Goal: Use online tool/utility: Utilize a website feature to perform a specific function

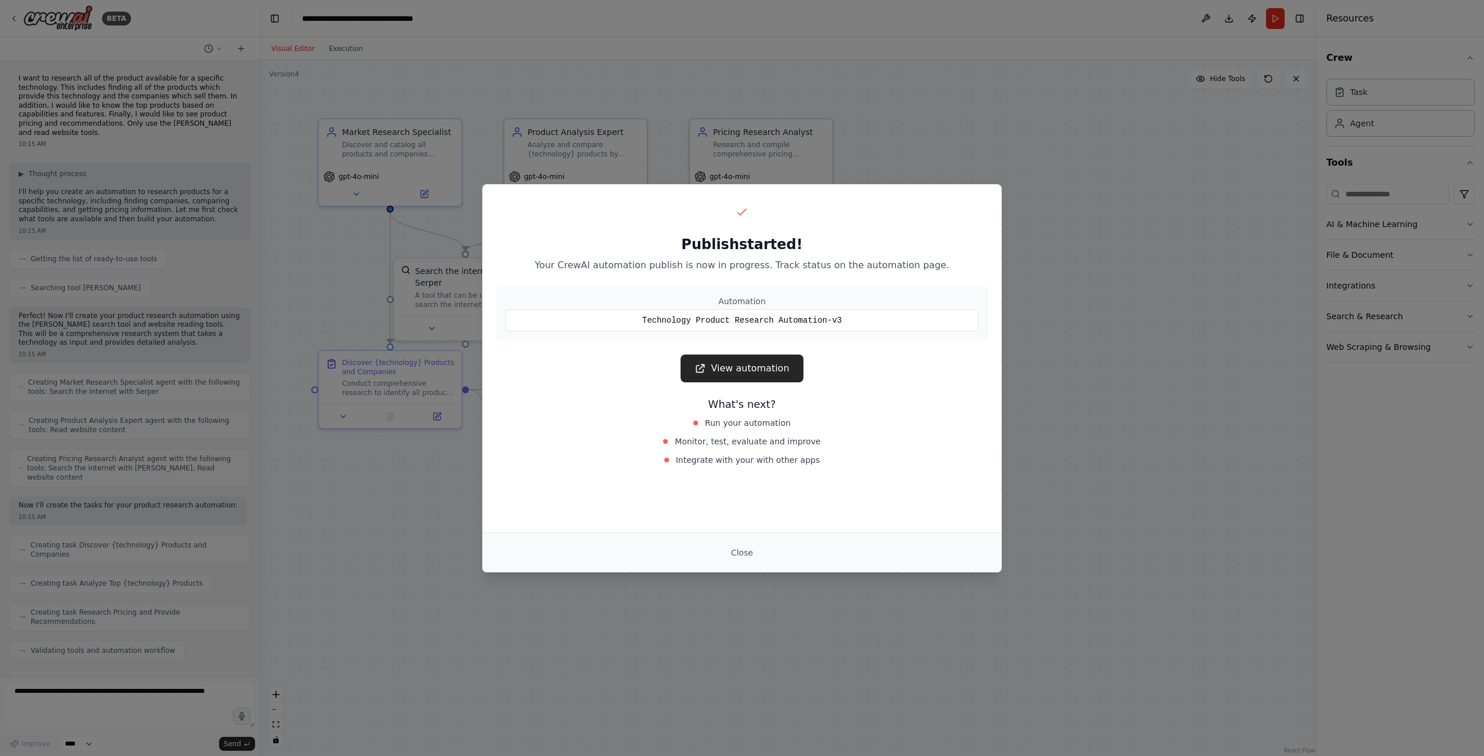
scroll to position [329, 0]
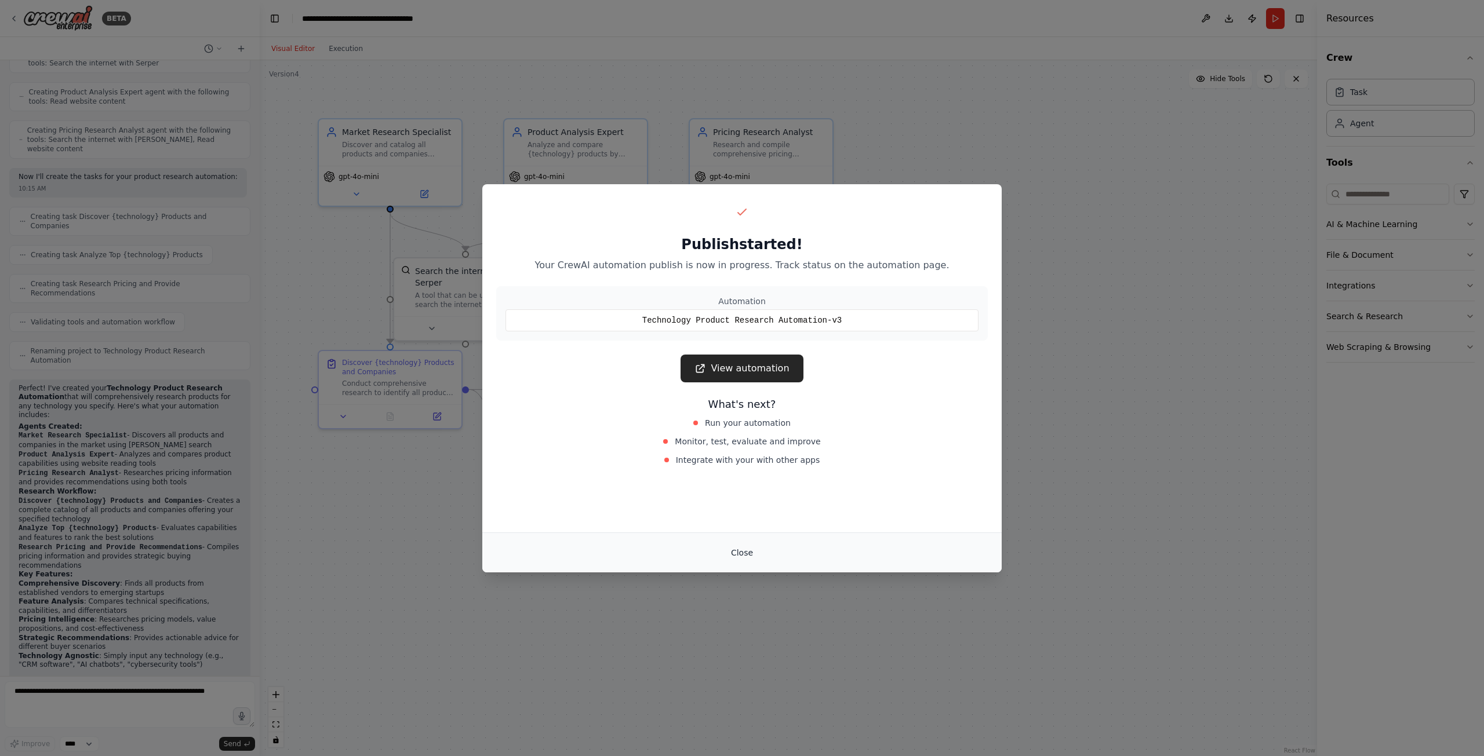
click at [741, 551] on button "Close" at bounding box center [741, 552] width 41 height 21
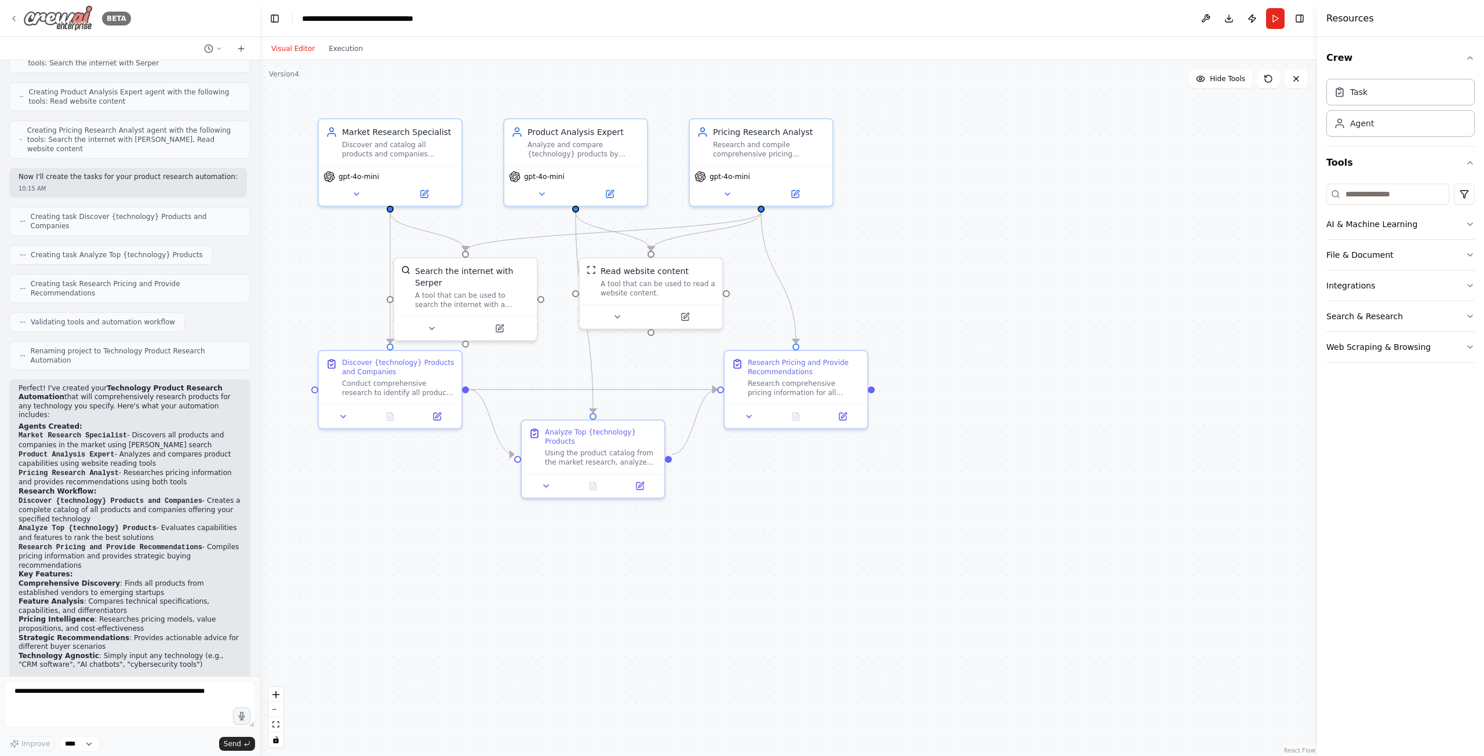
click at [14, 21] on icon at bounding box center [13, 18] width 9 height 9
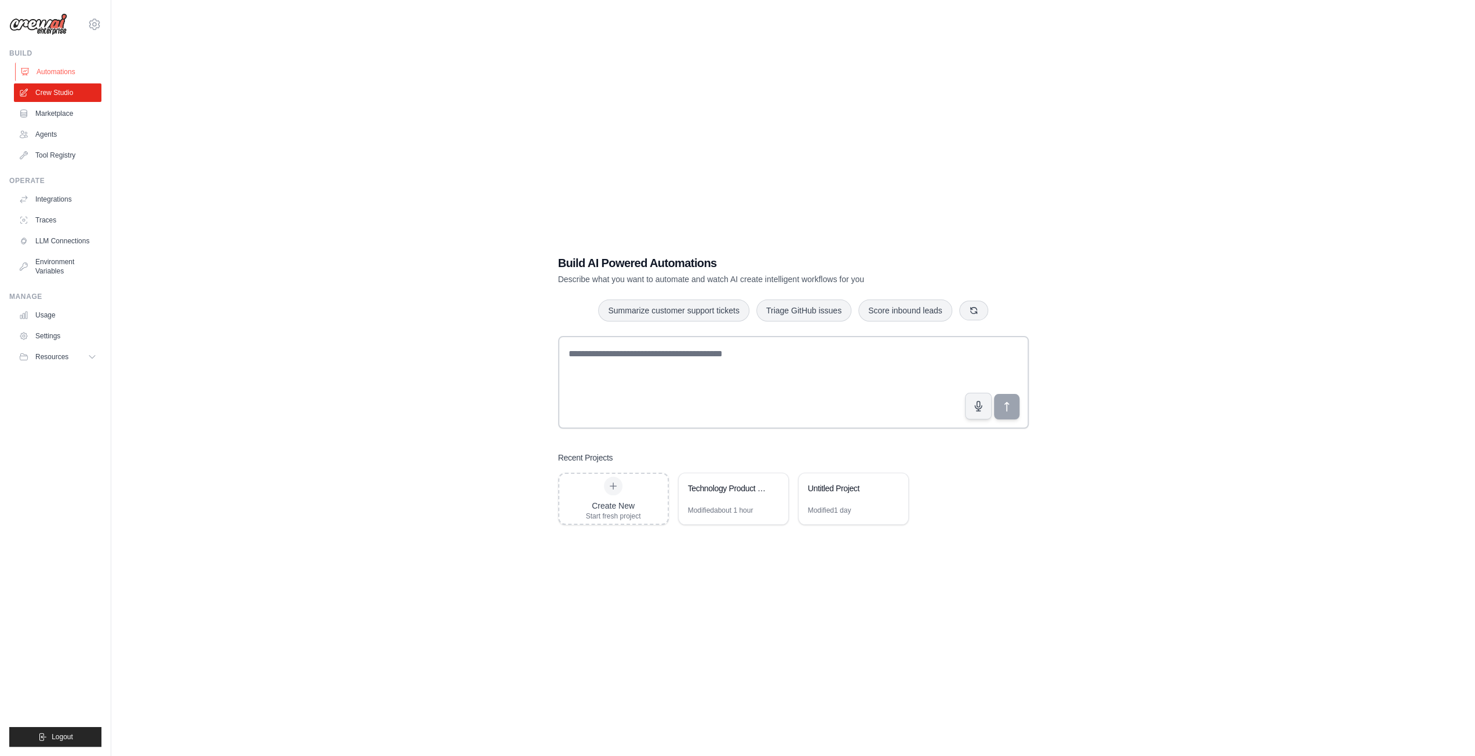
click at [57, 75] on link "Automations" at bounding box center [59, 72] width 88 height 19
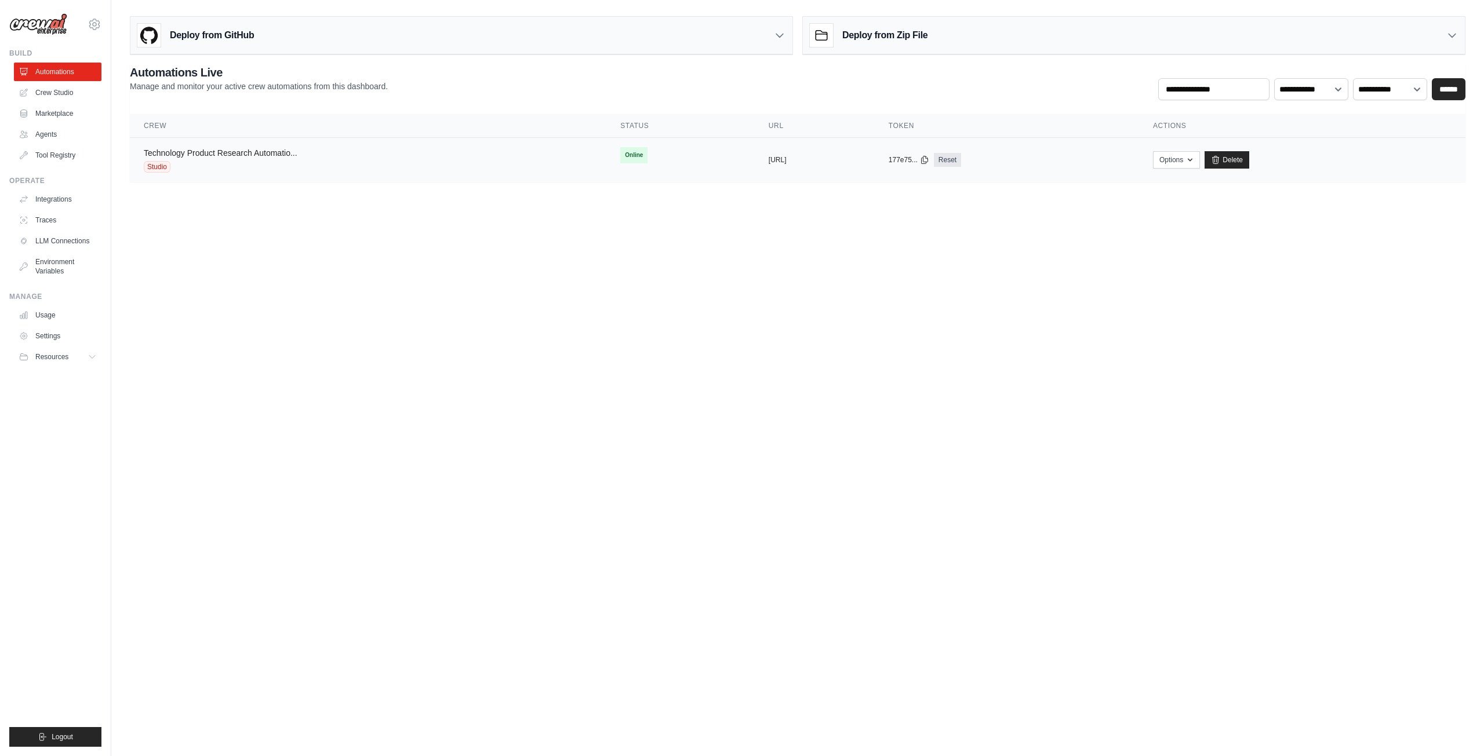
click at [262, 155] on link "Technology Product Research Automatio..." at bounding box center [221, 152] width 154 height 9
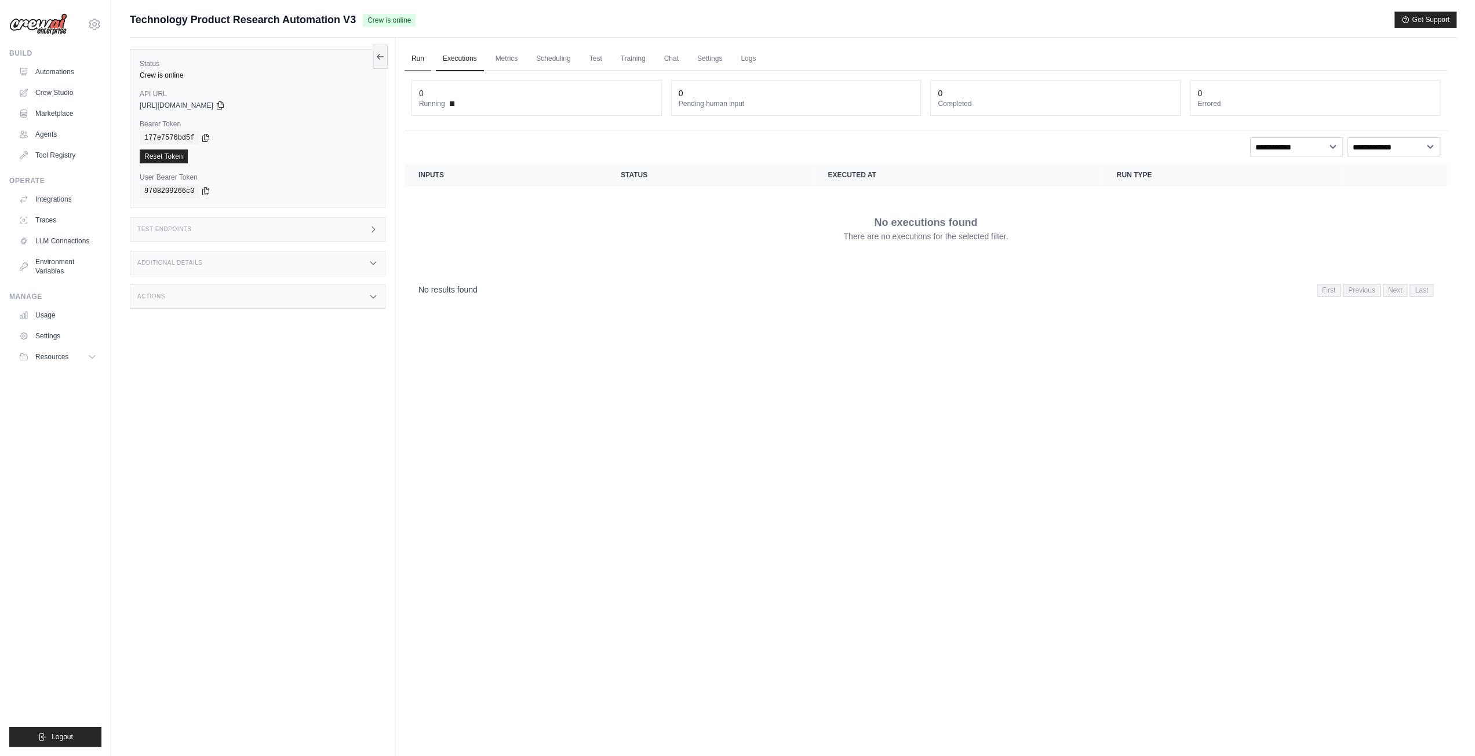
click at [424, 62] on link "Run" at bounding box center [417, 59] width 27 height 24
